Goal: Task Accomplishment & Management: Use online tool/utility

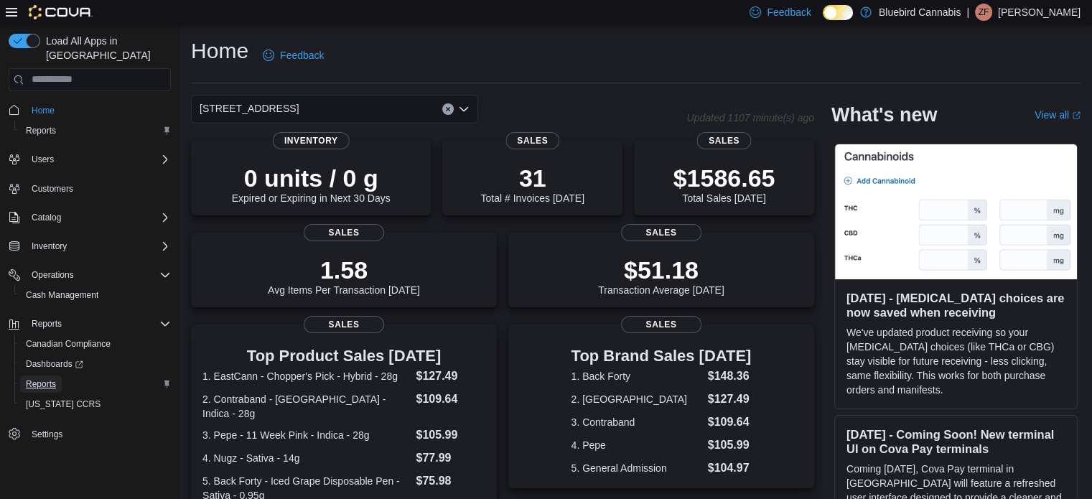
click at [50, 378] on span "Reports" at bounding box center [41, 383] width 30 height 11
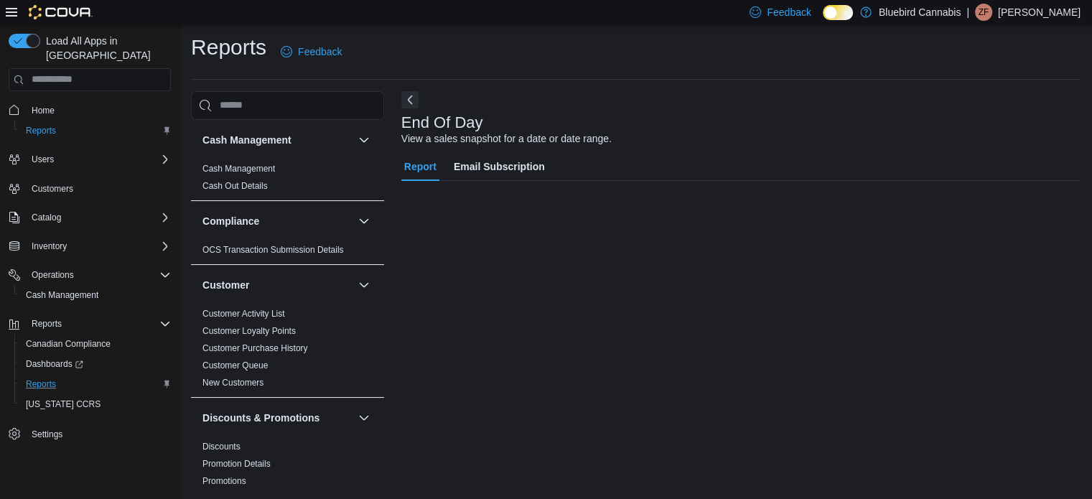
scroll to position [7, 0]
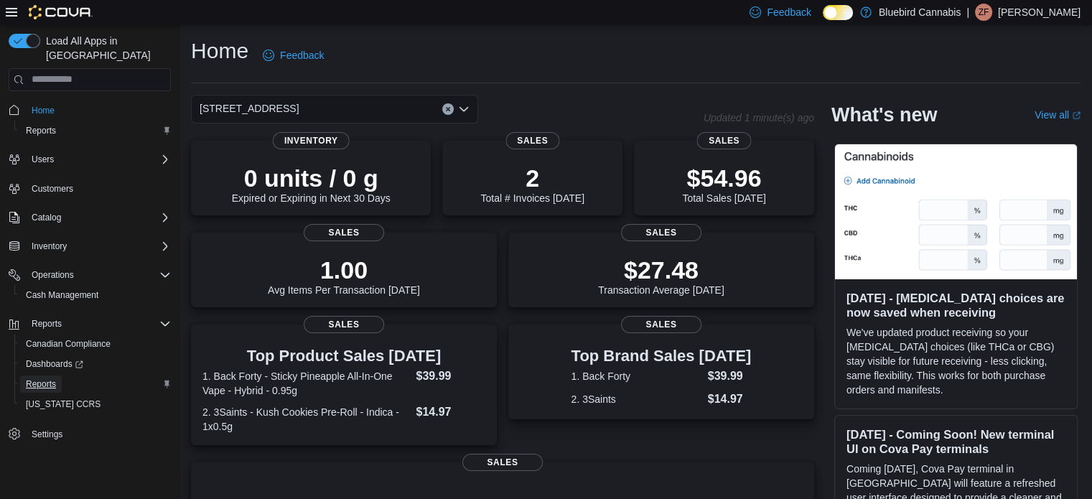
click at [51, 378] on span "Reports" at bounding box center [41, 383] width 30 height 11
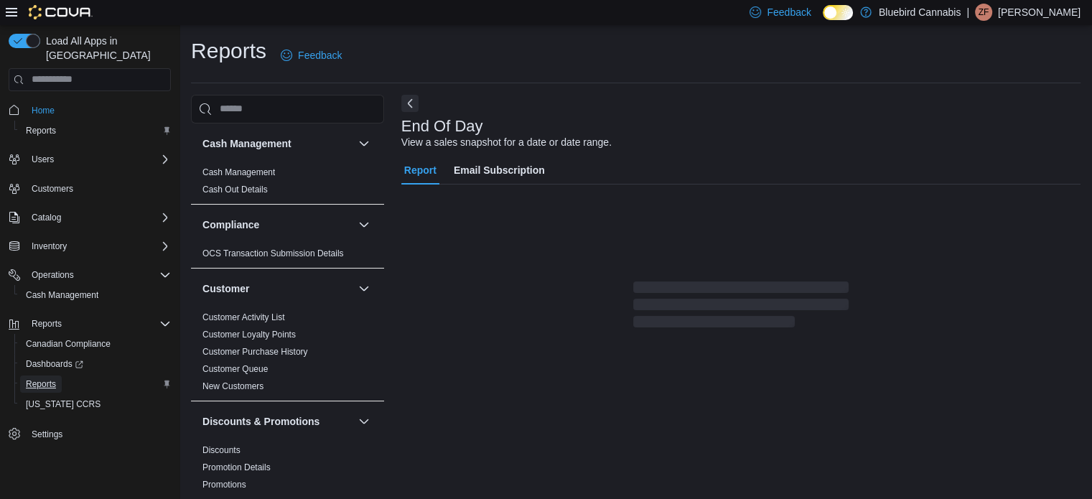
scroll to position [9, 0]
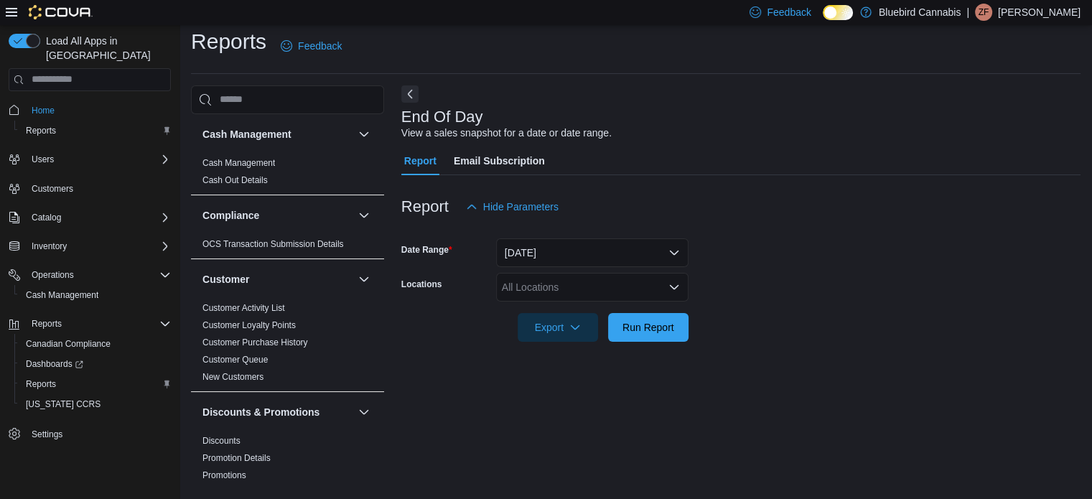
click at [534, 294] on div "All Locations" at bounding box center [592, 287] width 192 height 29
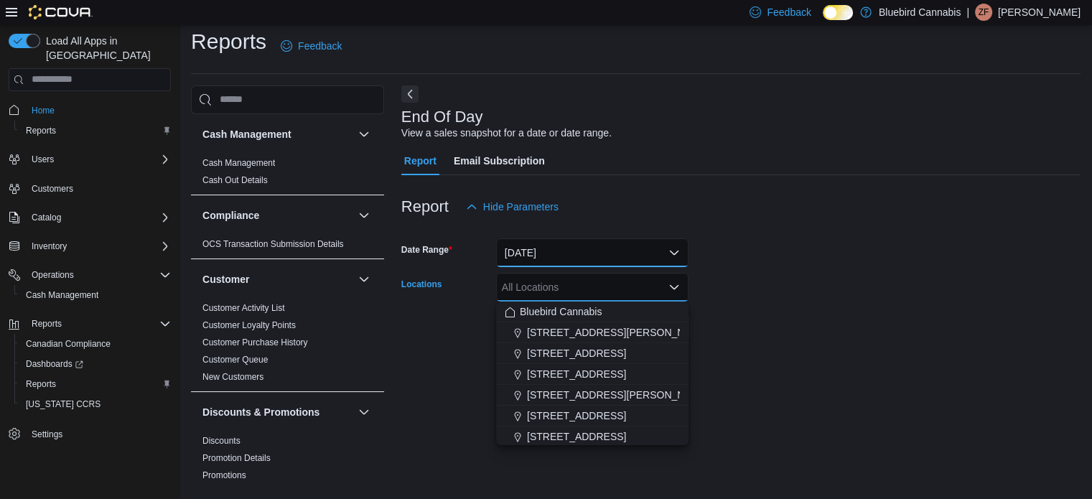
click at [543, 256] on button "[DATE]" at bounding box center [592, 252] width 192 height 29
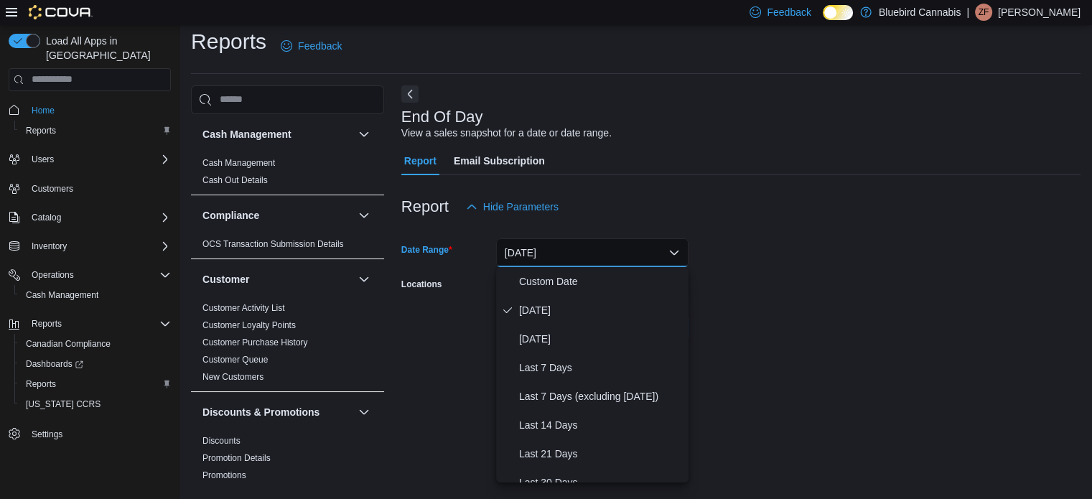
scroll to position [215, 0]
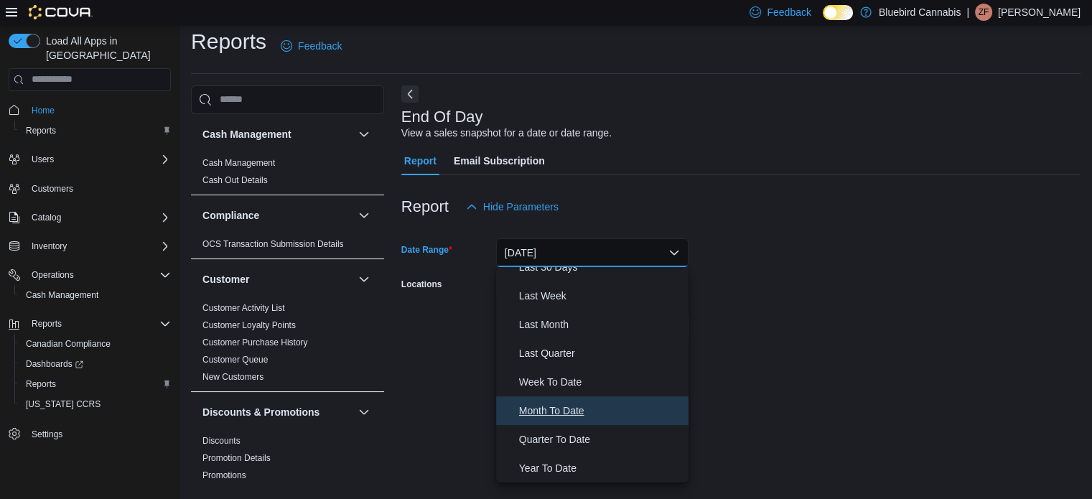
click at [550, 399] on button "Month To Date" at bounding box center [592, 410] width 192 height 29
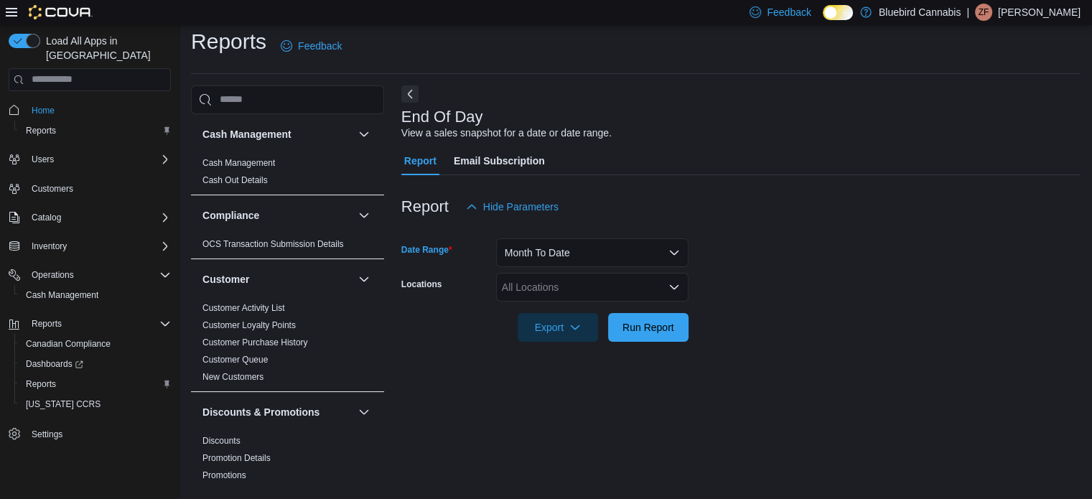
click at [454, 347] on div at bounding box center [740, 350] width 679 height 17
click at [531, 298] on div "All Locations" at bounding box center [592, 287] width 192 height 29
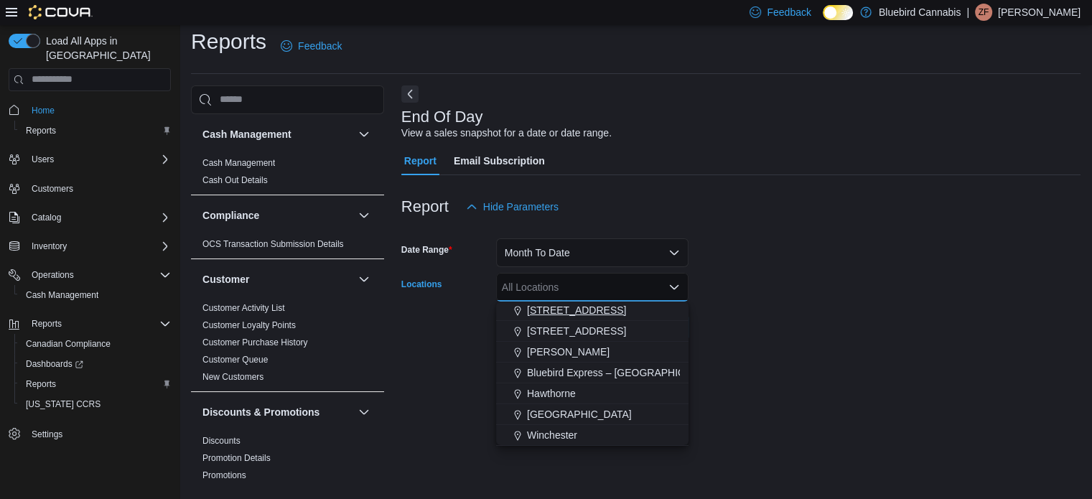
click at [566, 314] on span "[STREET_ADDRESS]" at bounding box center [576, 310] width 99 height 14
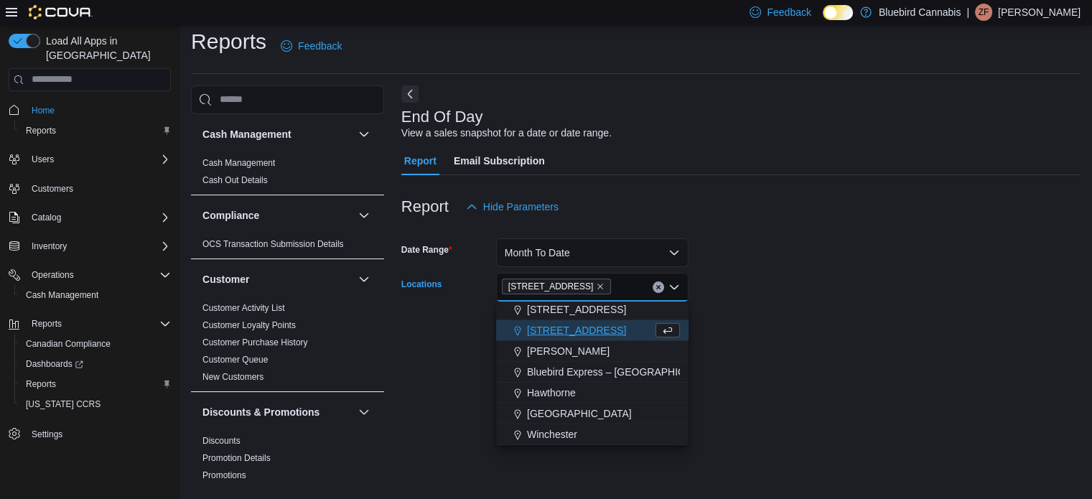
scroll to position [106, 0]
click at [828, 320] on form "Date Range Month To Date Locations [STREET_ADDRESS] Selected. [STREET_ADDRESS].…" at bounding box center [740, 281] width 679 height 121
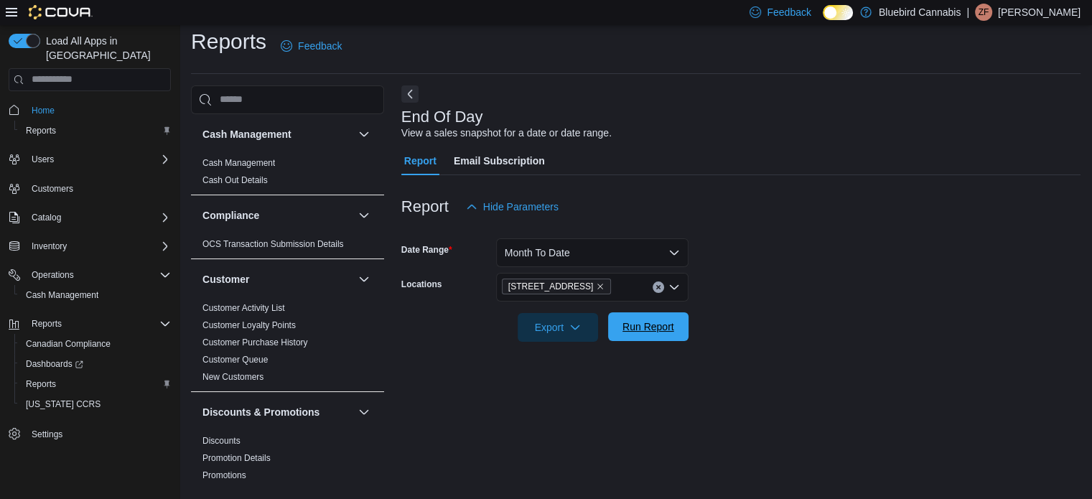
click at [660, 324] on span "Run Report" at bounding box center [648, 326] width 52 height 14
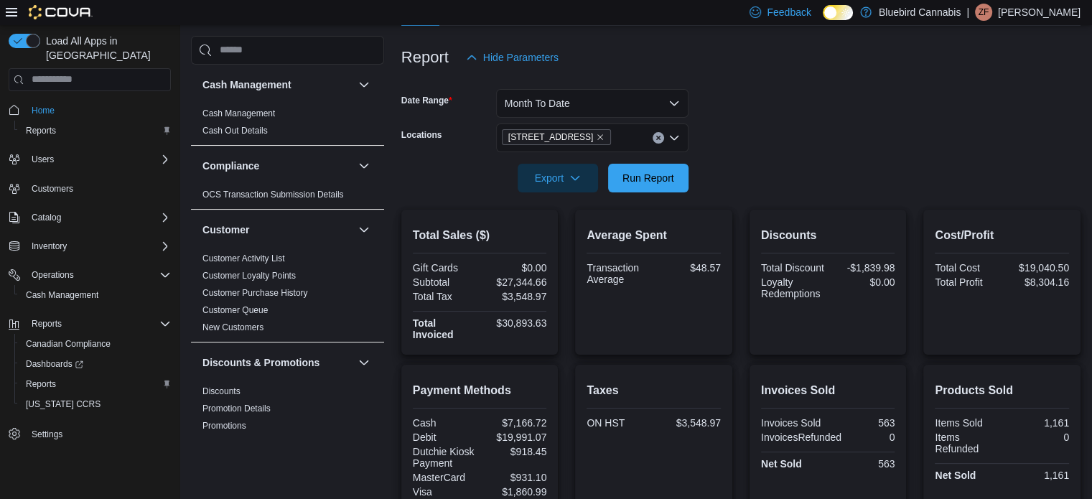
scroll to position [81, 0]
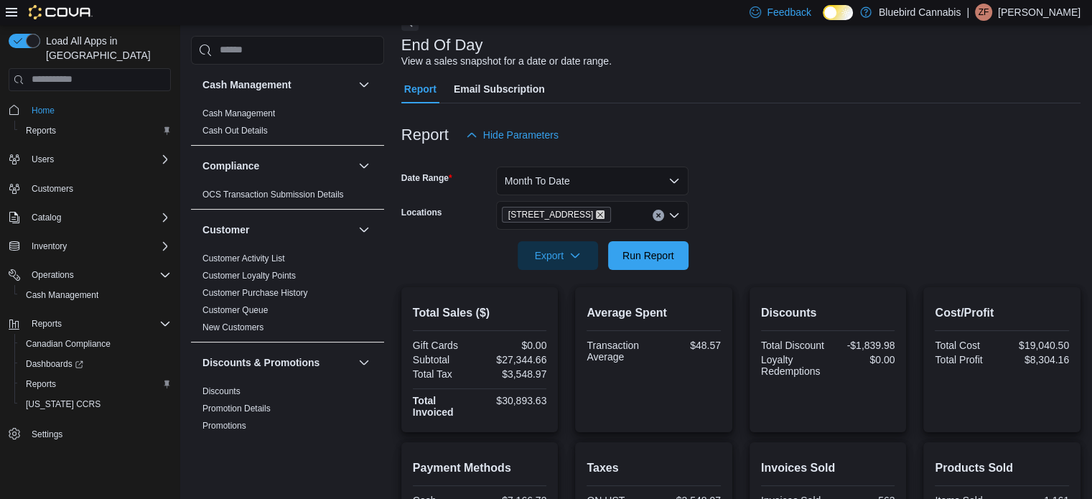
click at [604, 214] on icon "Remove 5530 Manotick Main St. from selection in this group" at bounding box center [600, 214] width 9 height 9
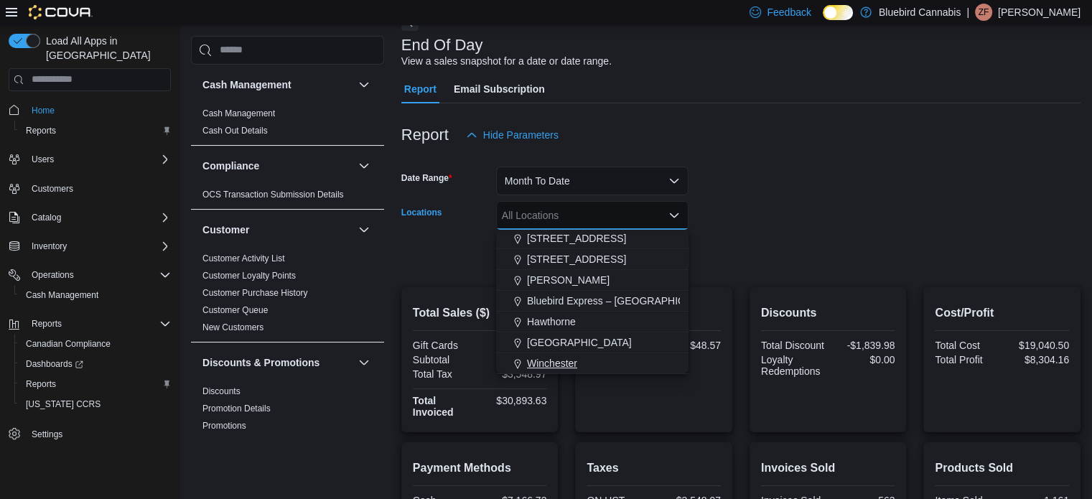
click at [576, 356] on span "Winchester" at bounding box center [552, 363] width 50 height 14
click at [777, 190] on form "Date Range Month To Date Locations [GEOGRAPHIC_DATA] Combo box. Selected. [GEOG…" at bounding box center [740, 209] width 679 height 121
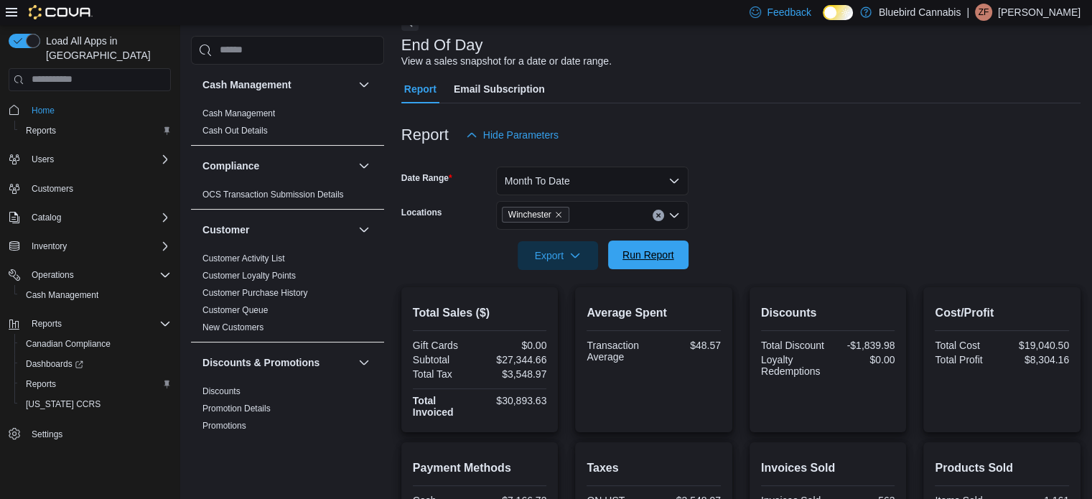
click at [657, 263] on span "Run Report" at bounding box center [648, 254] width 63 height 29
click at [558, 212] on icon "Remove Winchester from selection in this group" at bounding box center [558, 214] width 9 height 9
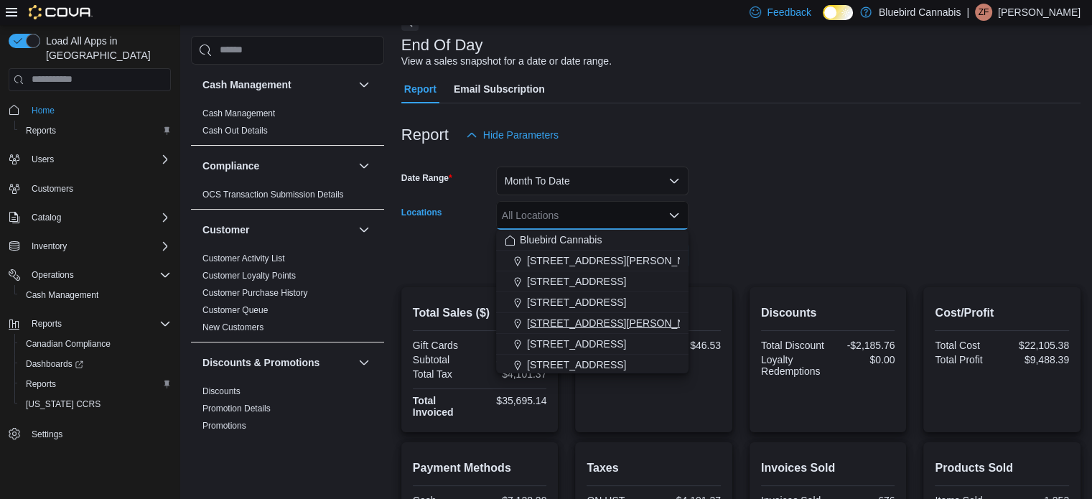
scroll to position [126, 0]
click at [586, 238] on span "[STREET_ADDRESS]" at bounding box center [576, 238] width 99 height 14
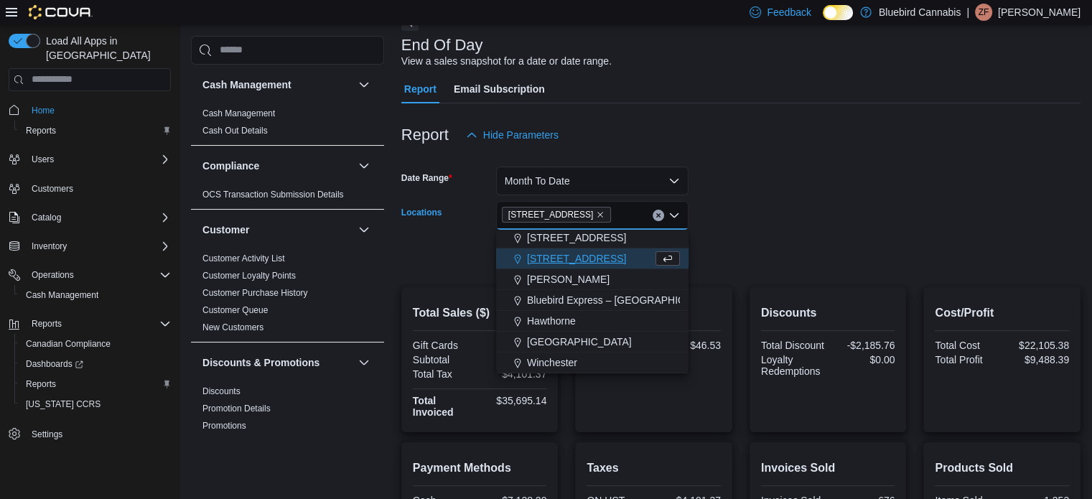
scroll to position [106, 0]
click at [726, 239] on div at bounding box center [740, 235] width 679 height 11
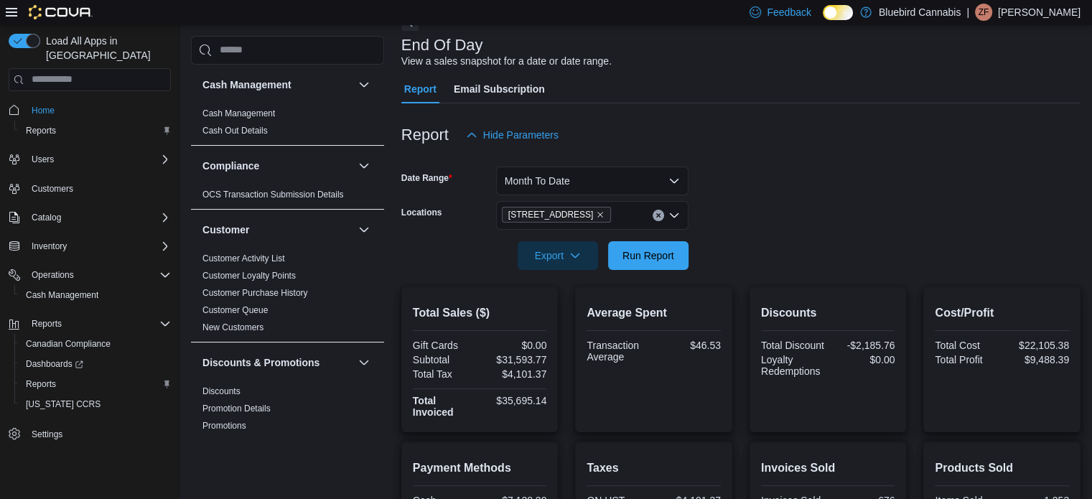
click at [693, 247] on form "Date Range Month To Date Locations [STREET_ADDRESS] Export Run Report" at bounding box center [740, 209] width 679 height 121
click at [670, 253] on span "Run Report" at bounding box center [648, 255] width 52 height 14
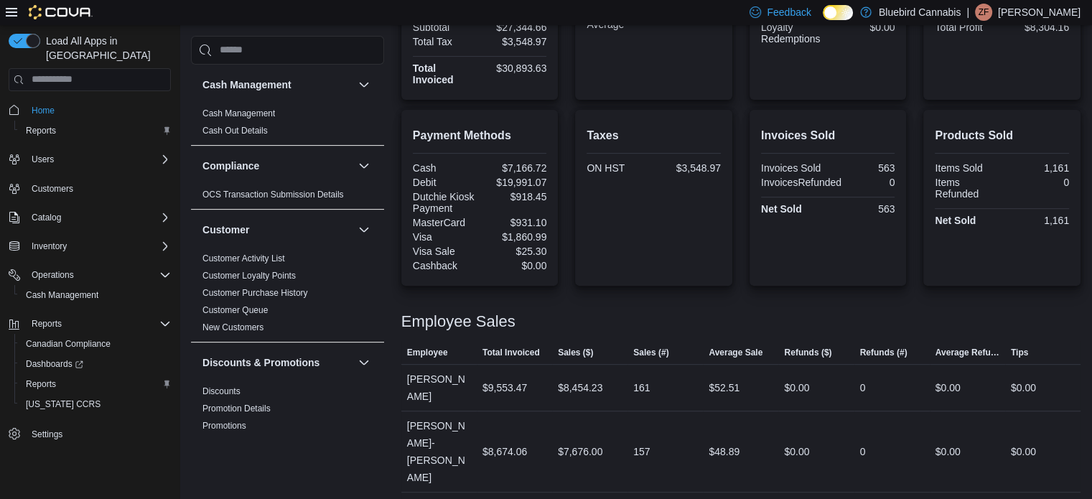
scroll to position [459, 0]
